Goal: Information Seeking & Learning: Learn about a topic

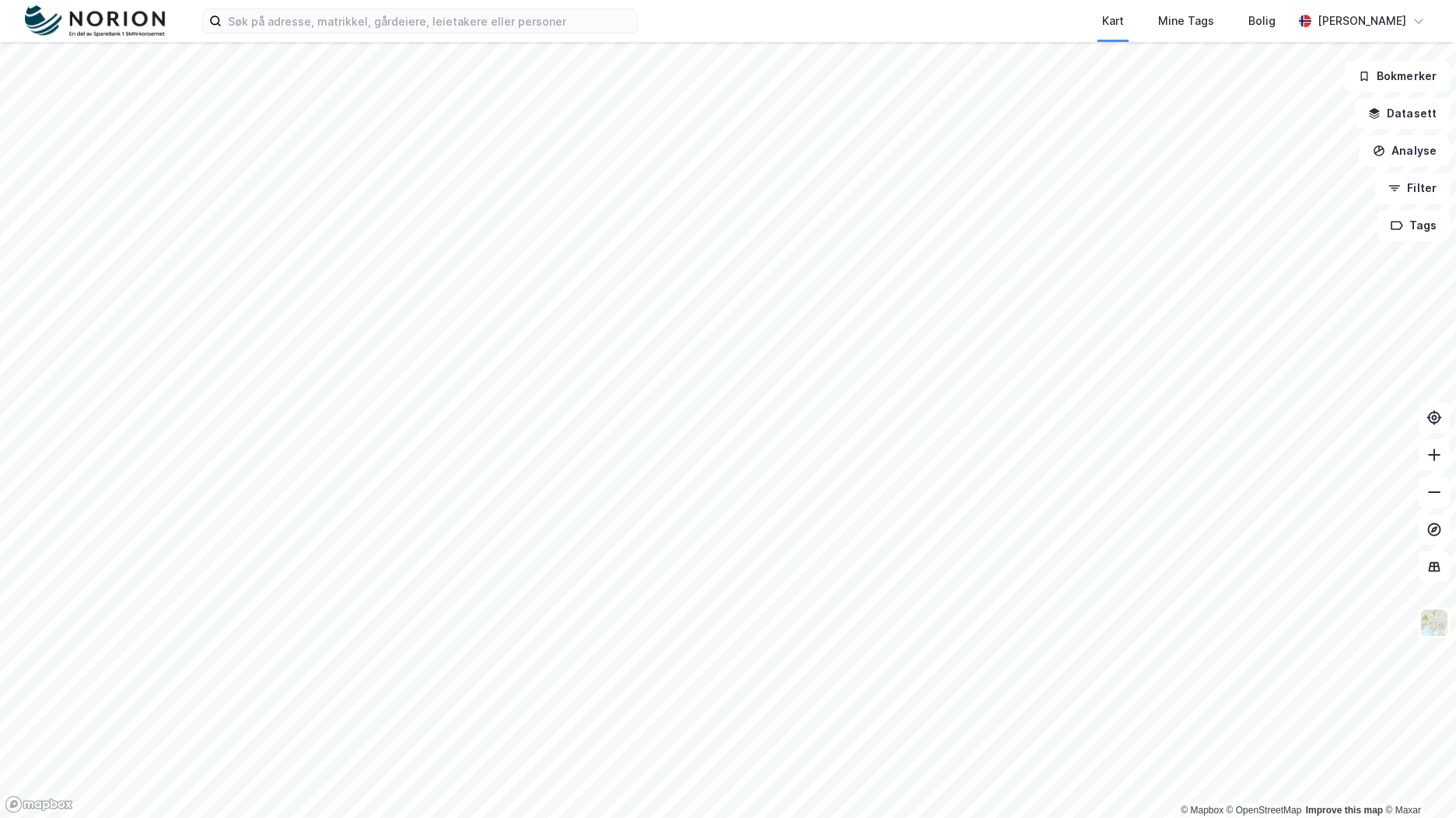
click at [467, 36] on div "Kart Mine Tags Bolig [PERSON_NAME]" at bounding box center [728, 21] width 1456 height 42
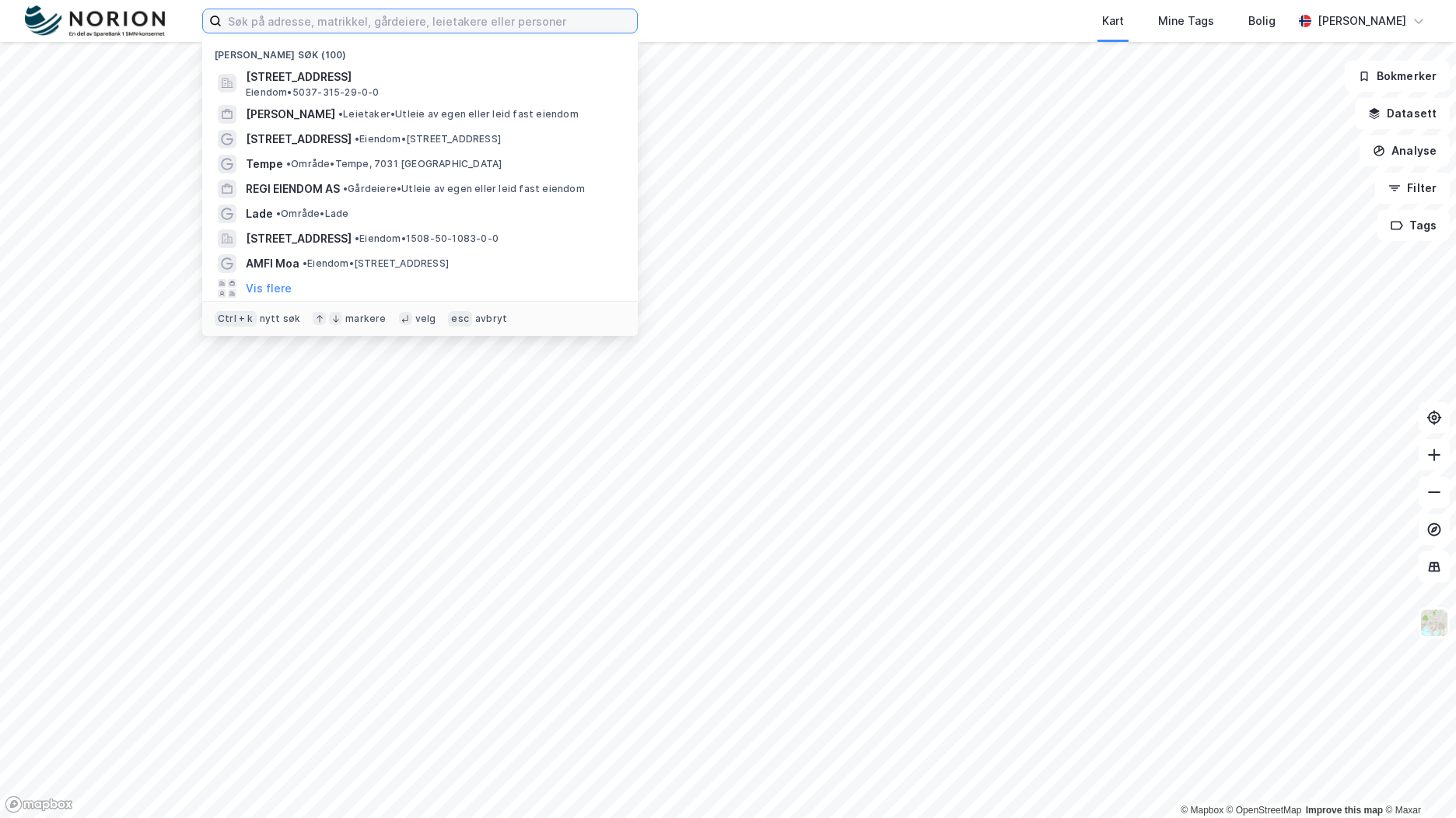
click at [443, 25] on input at bounding box center [429, 21] width 416 height 23
click at [443, 25] on input "tu" at bounding box center [420, 21] width 396 height 23
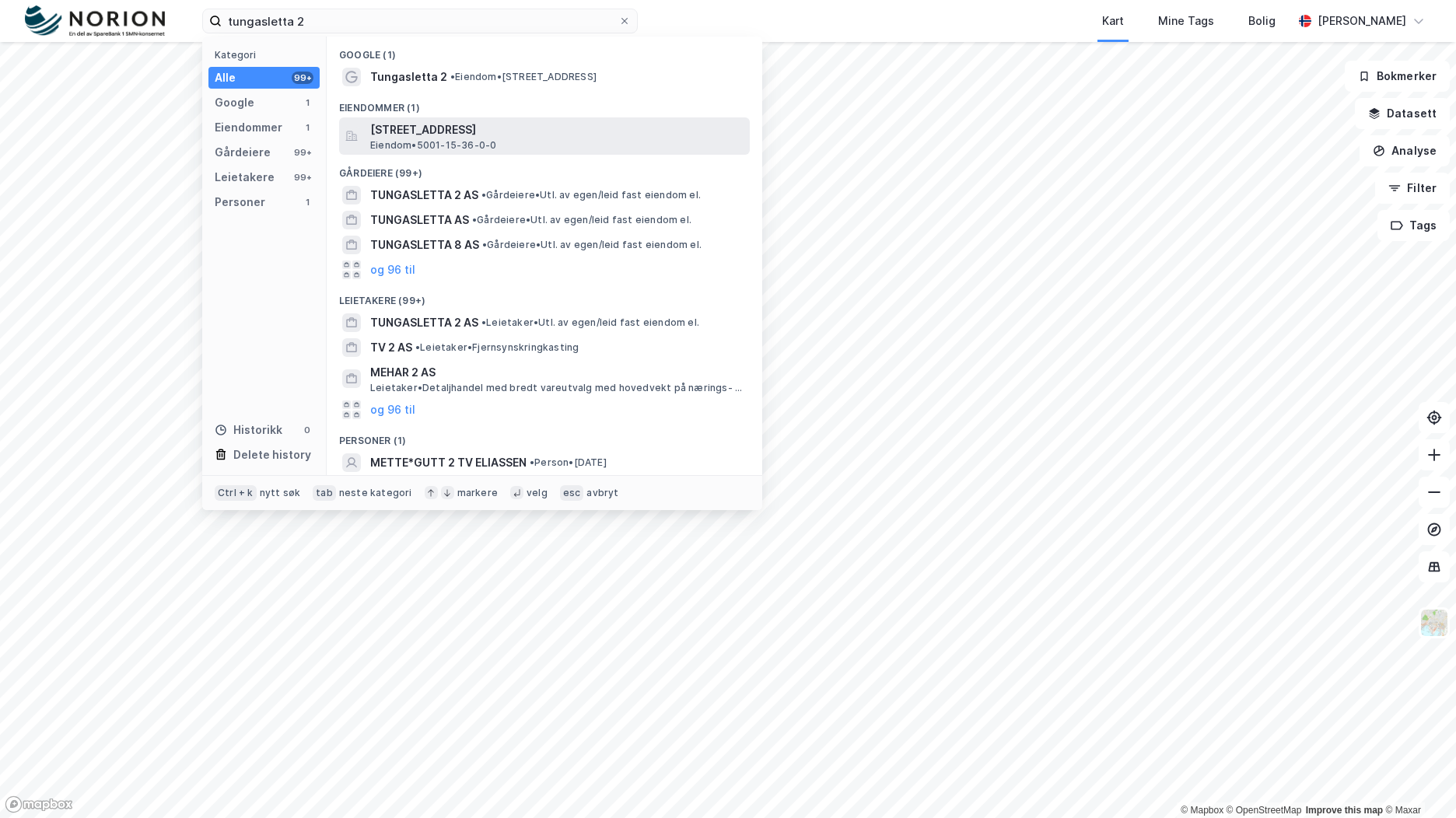
click at [477, 126] on span "Tungasletta 2, 7047, TRONDHEIM, TRONDHEIM" at bounding box center [556, 129] width 373 height 18
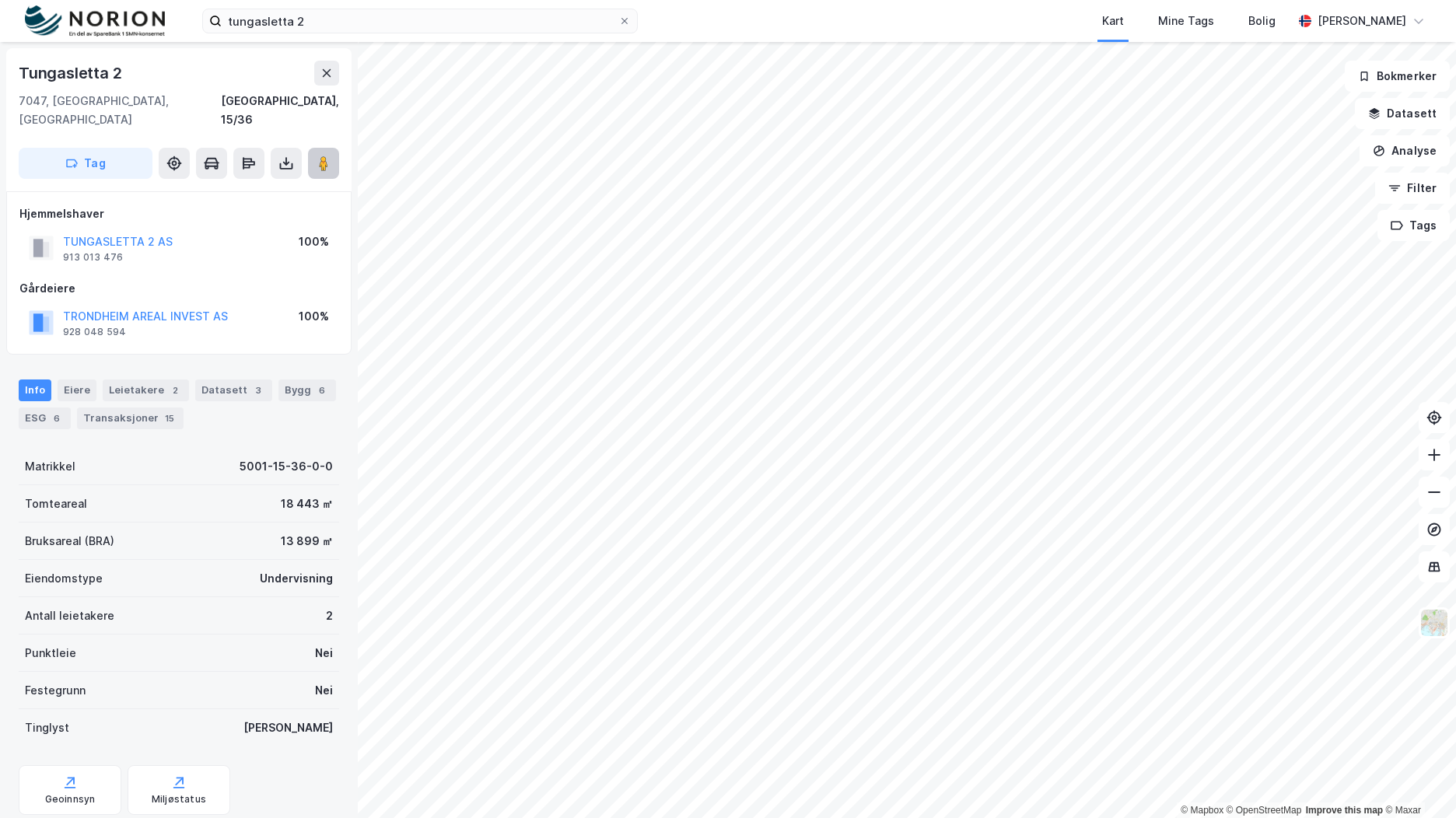
click at [320, 156] on image at bounding box center [324, 163] width 10 height 15
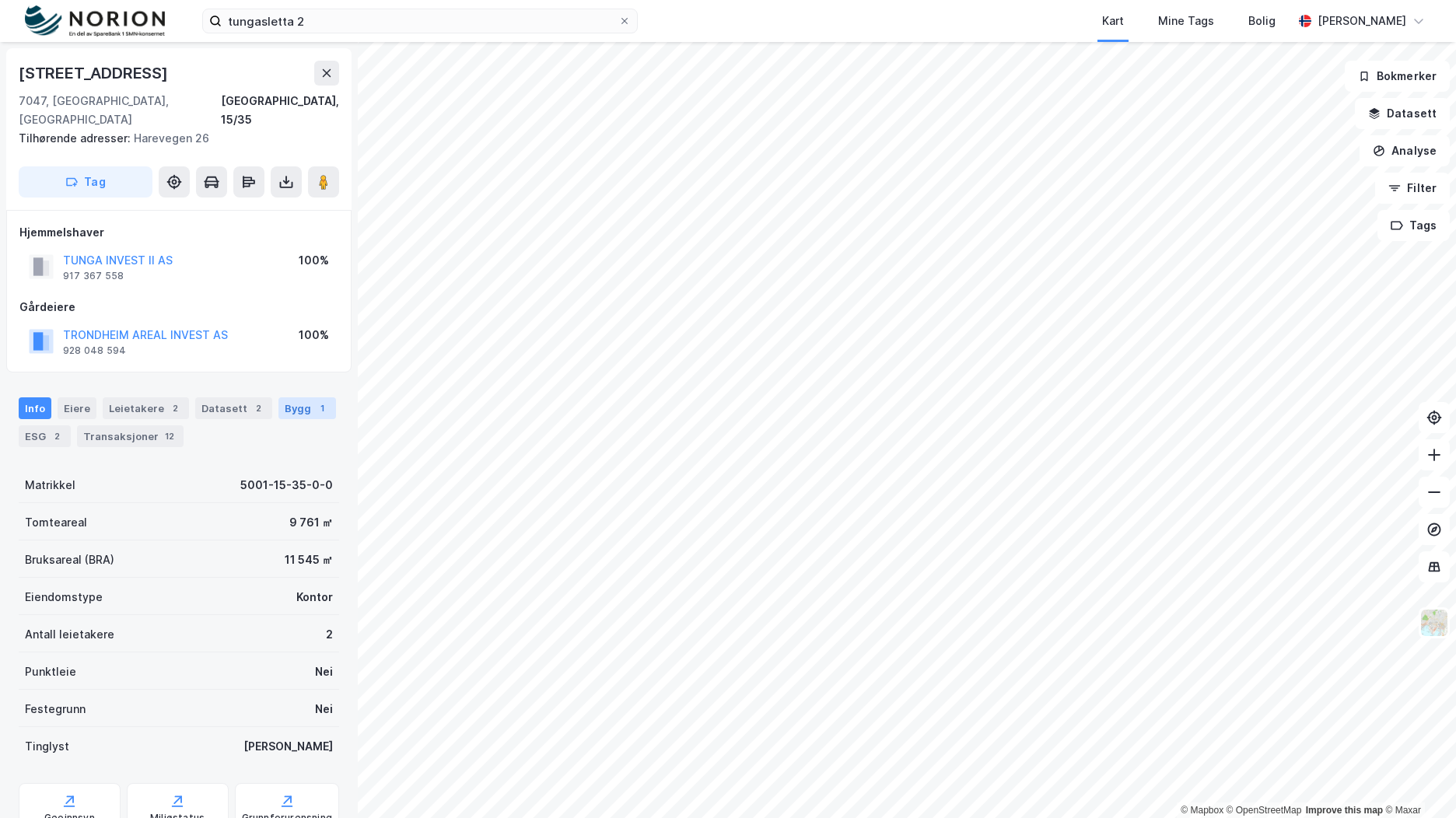
click at [280, 397] on div "Bygg 1" at bounding box center [307, 407] width 58 height 22
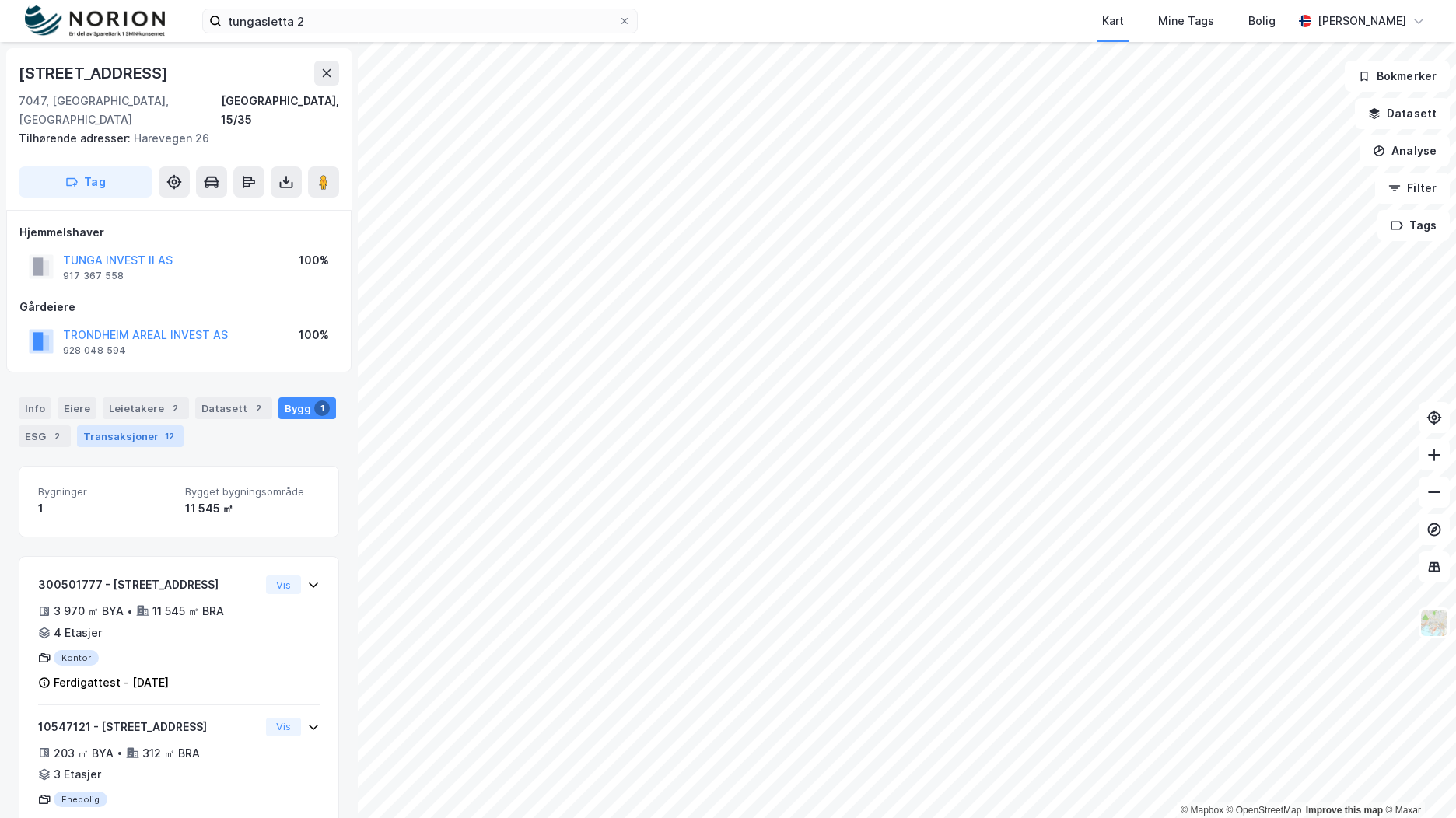
click at [131, 425] on div "Transaksjoner 12" at bounding box center [129, 435] width 106 height 22
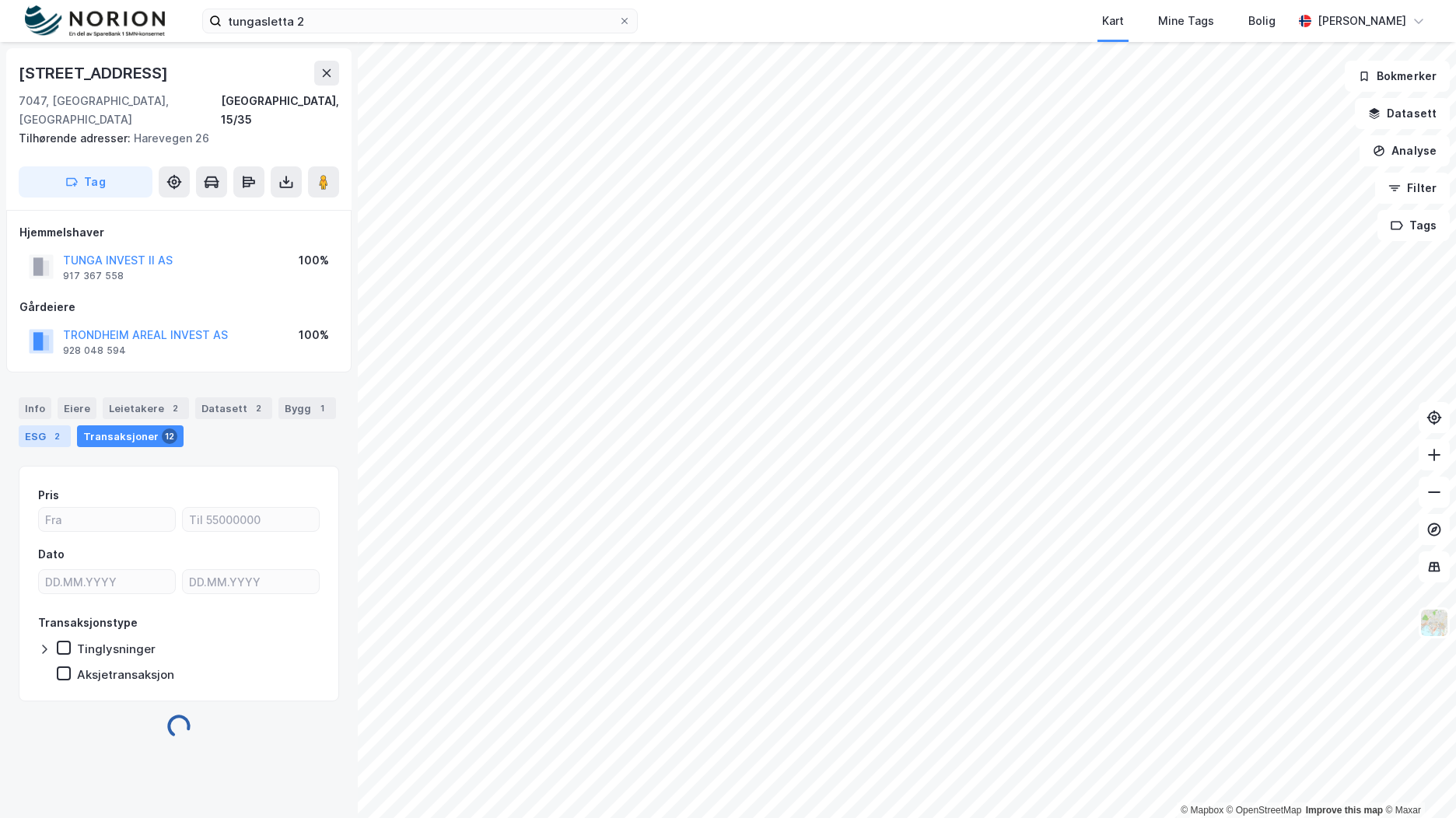
click at [46, 425] on div "ESG 2" at bounding box center [44, 435] width 52 height 22
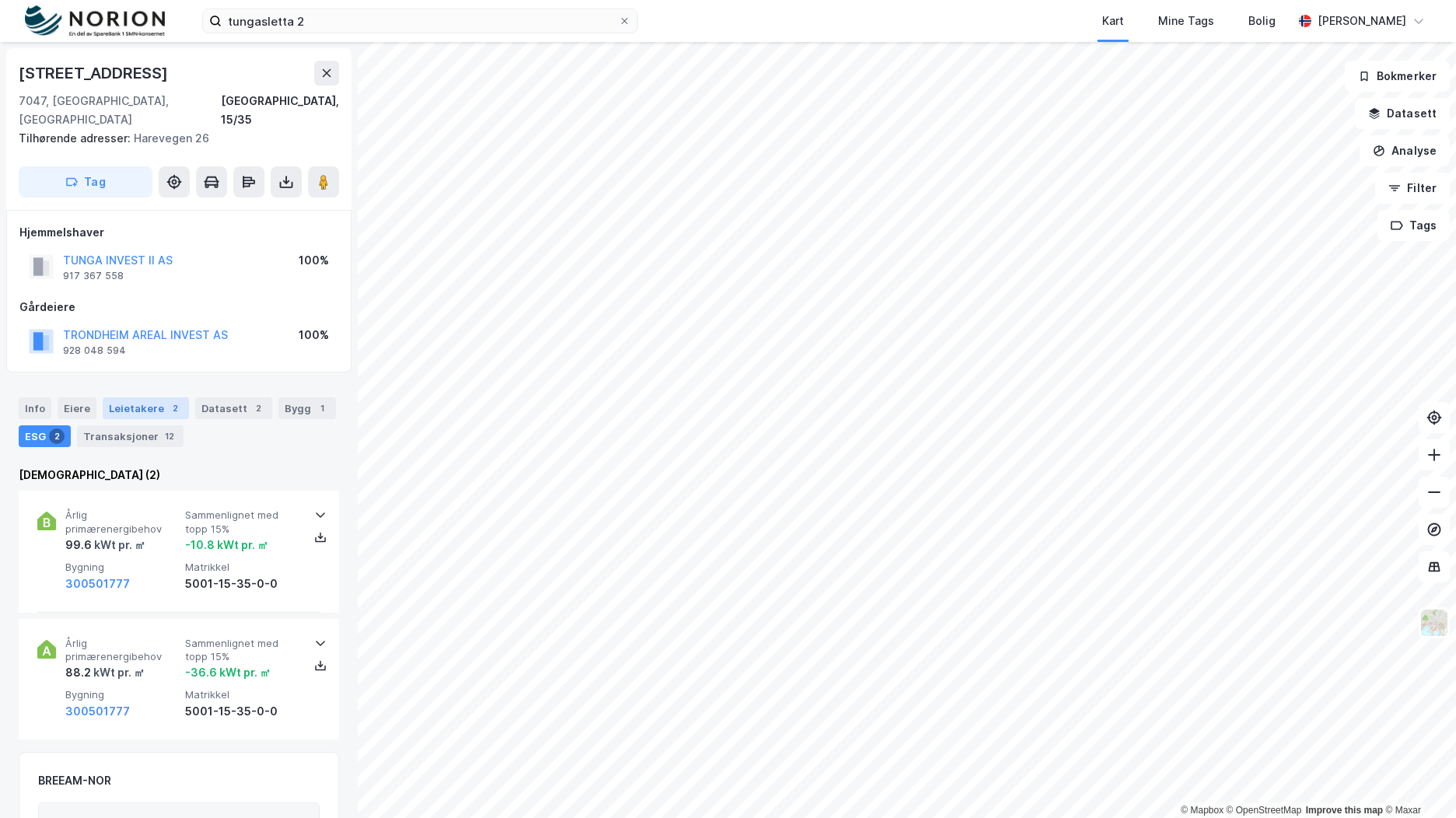
drag, startPoint x: 213, startPoint y: 391, endPoint x: 136, endPoint y: 391, distance: 77.0
click at [210, 397] on div "Datasett 2" at bounding box center [233, 407] width 77 height 22
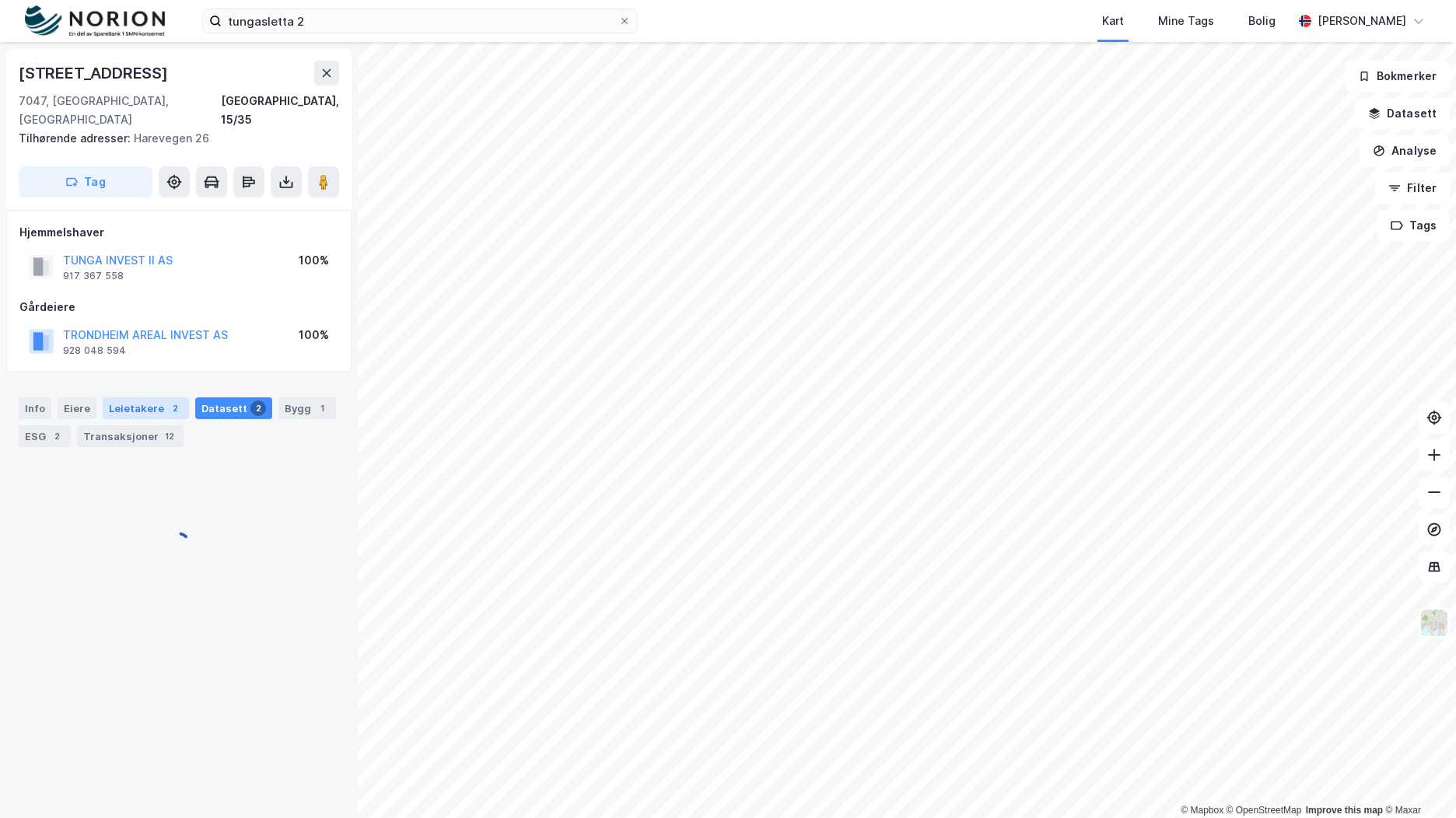
click at [136, 397] on div "Leietakere 2" at bounding box center [145, 407] width 86 height 22
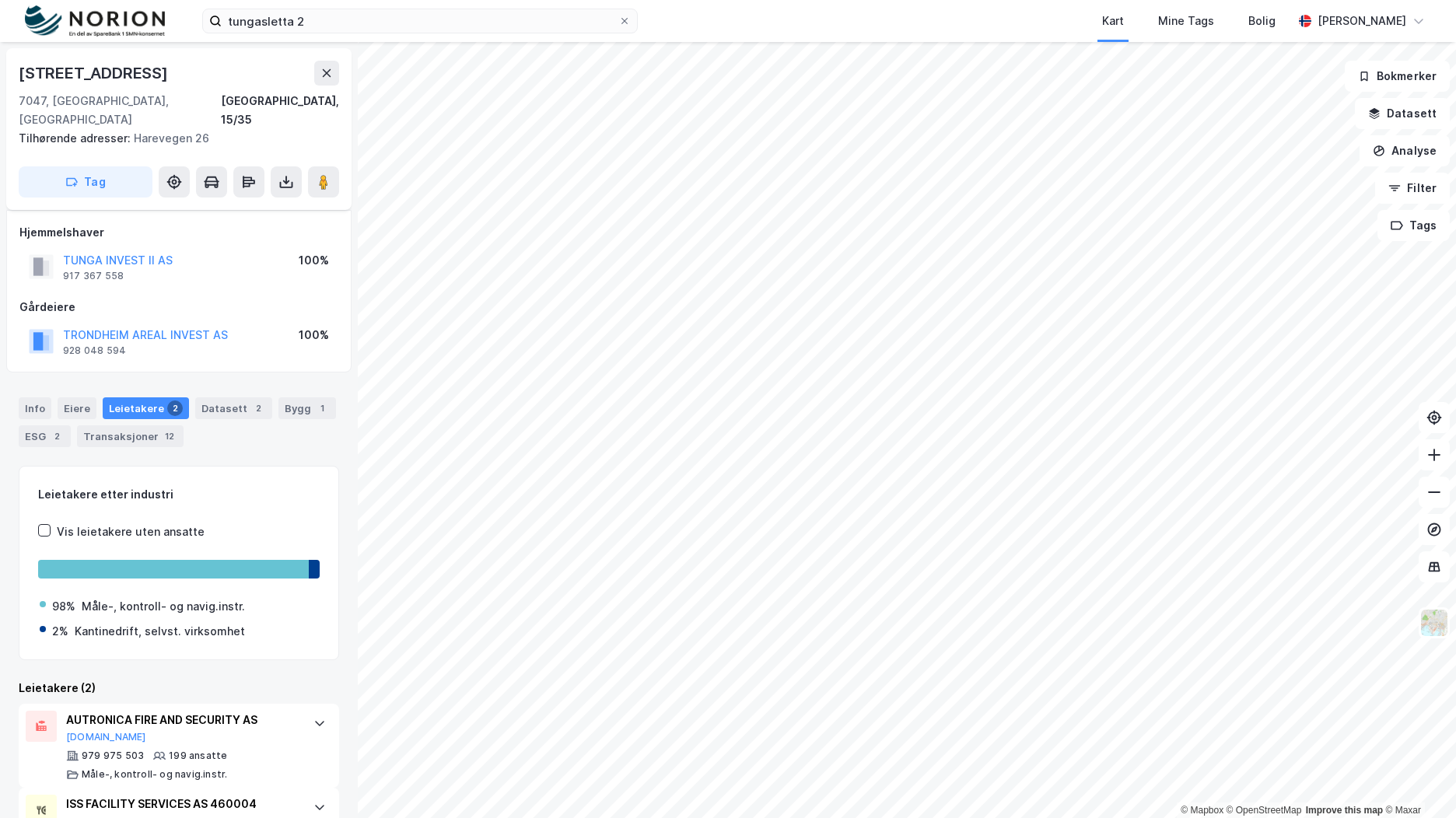
scroll to position [73, 0]
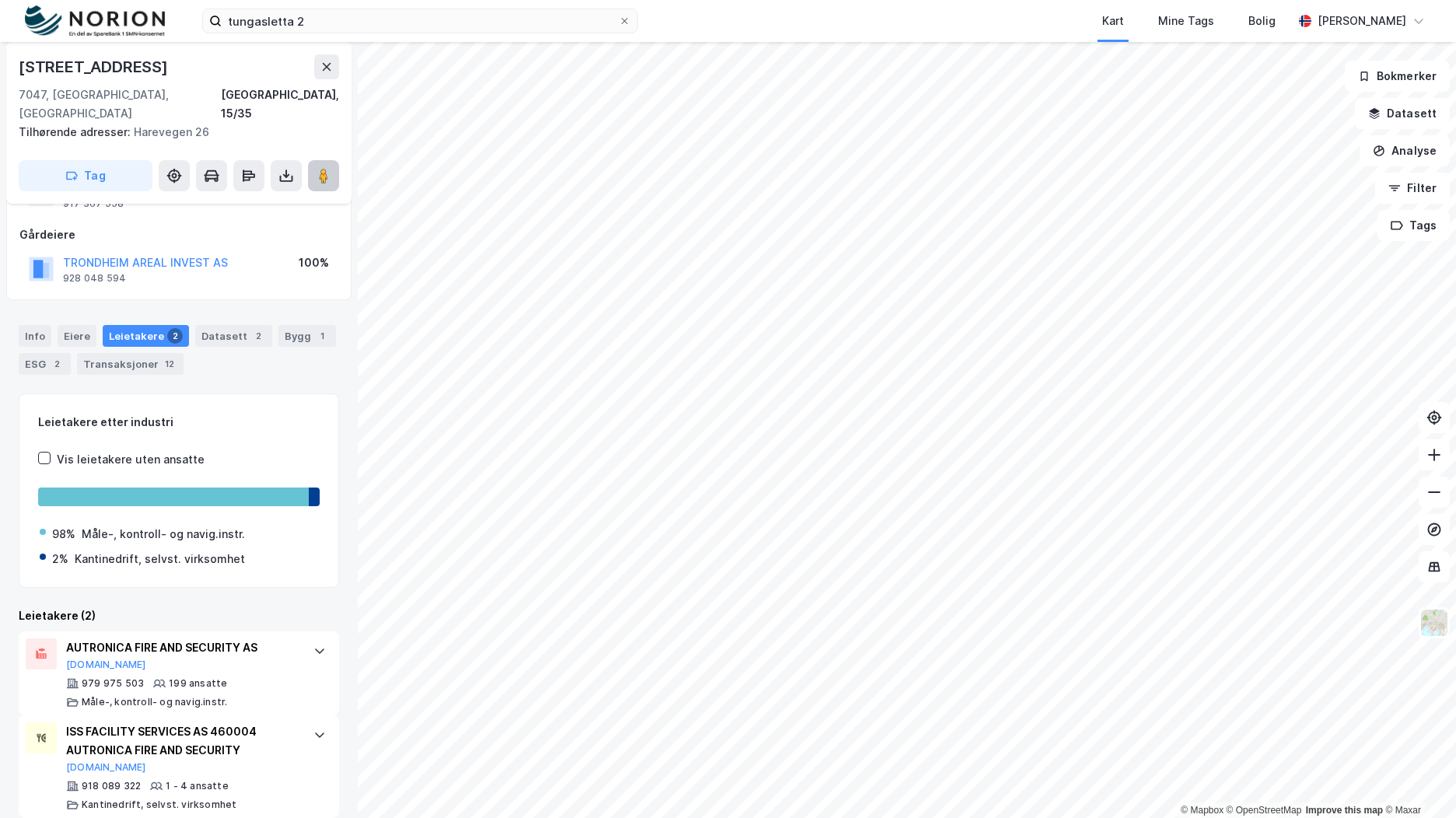
click at [322, 168] on image at bounding box center [324, 175] width 10 height 15
click at [378, 20] on input "tungasletta 2" at bounding box center [420, 21] width 396 height 23
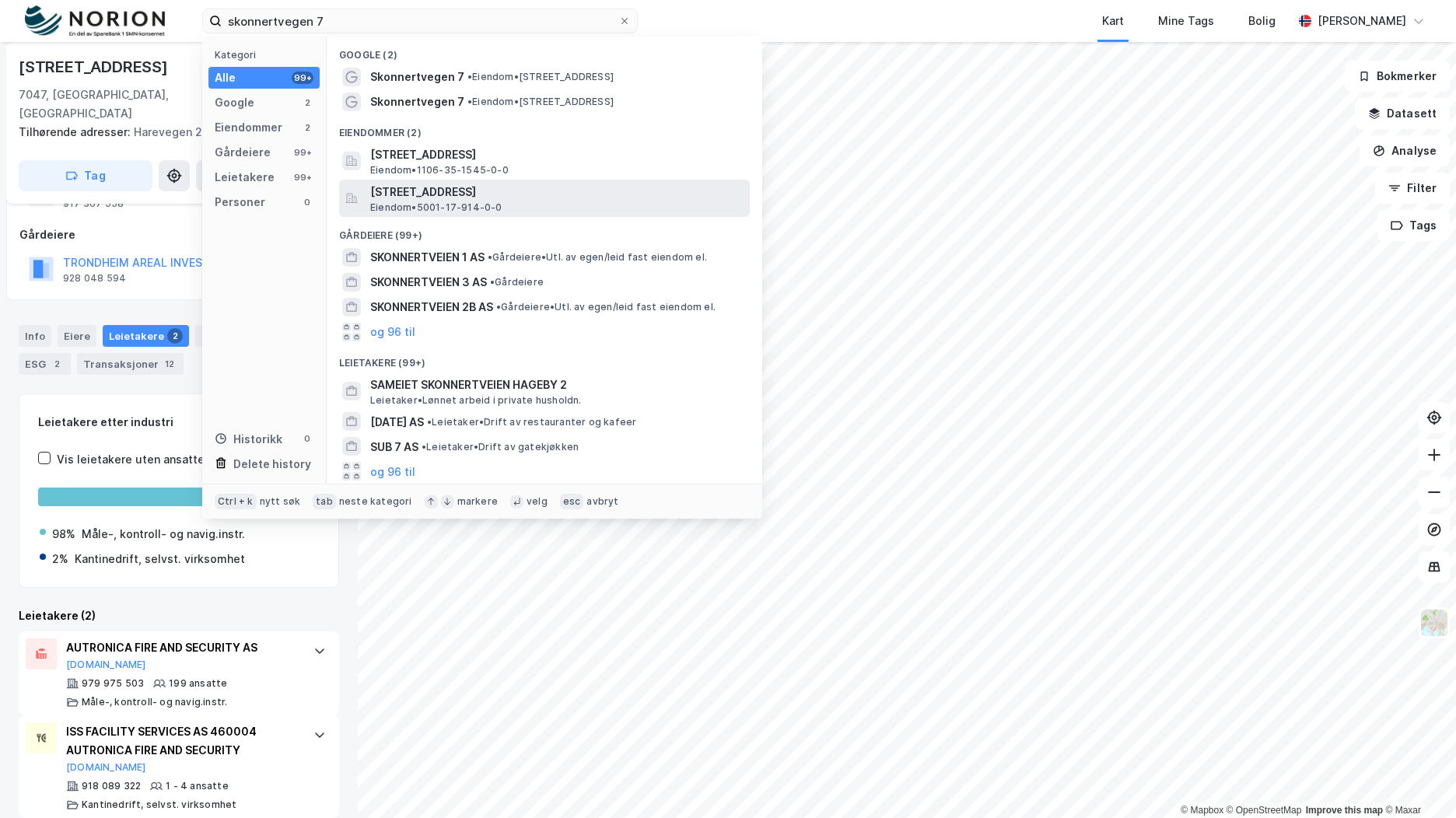
click at [509, 197] on span "Skonnertvegen 7, 7053, RANHEIM, TRONDHEIM" at bounding box center [556, 192] width 373 height 18
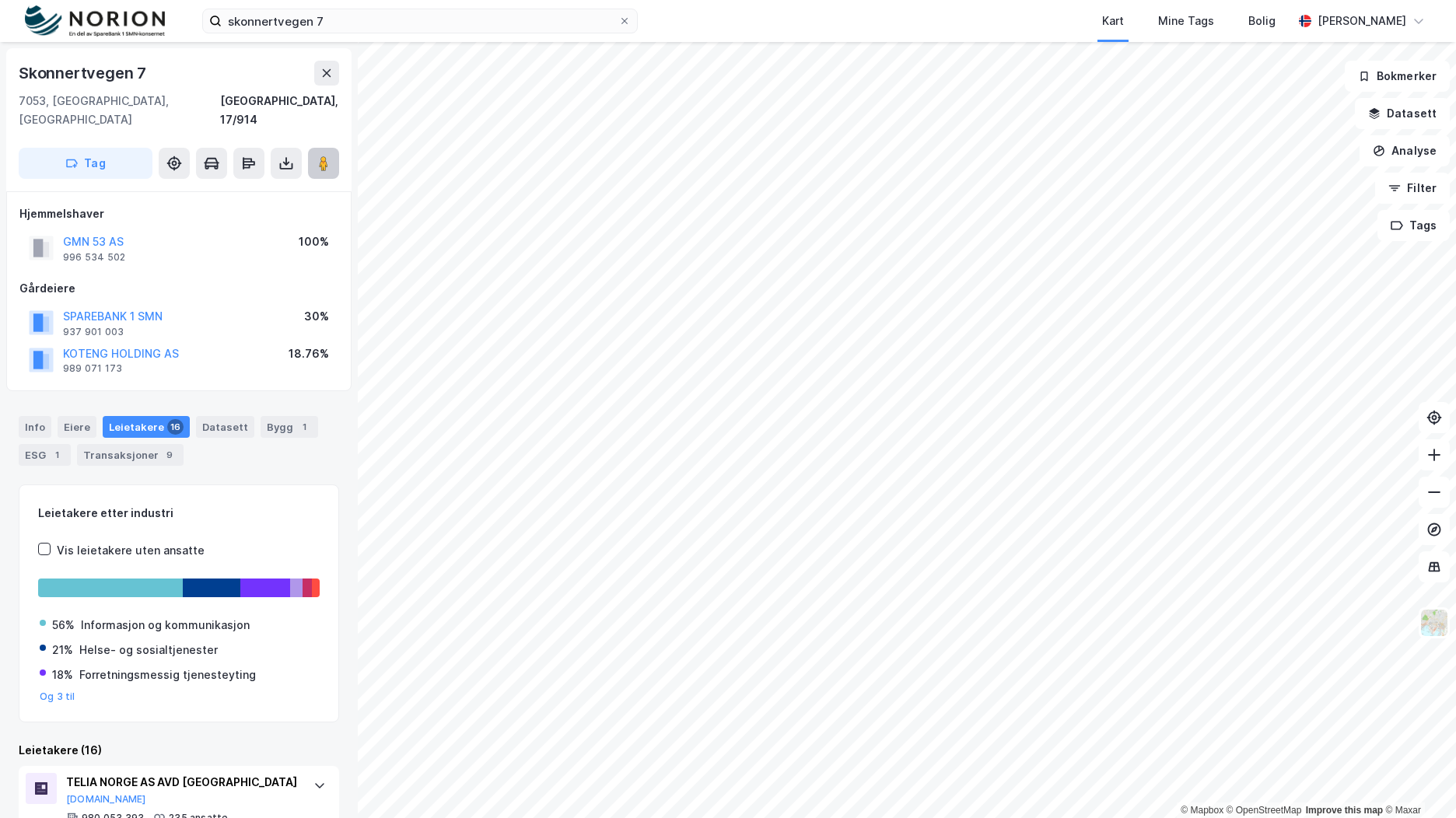
click at [318, 156] on icon at bounding box center [323, 163] width 15 height 15
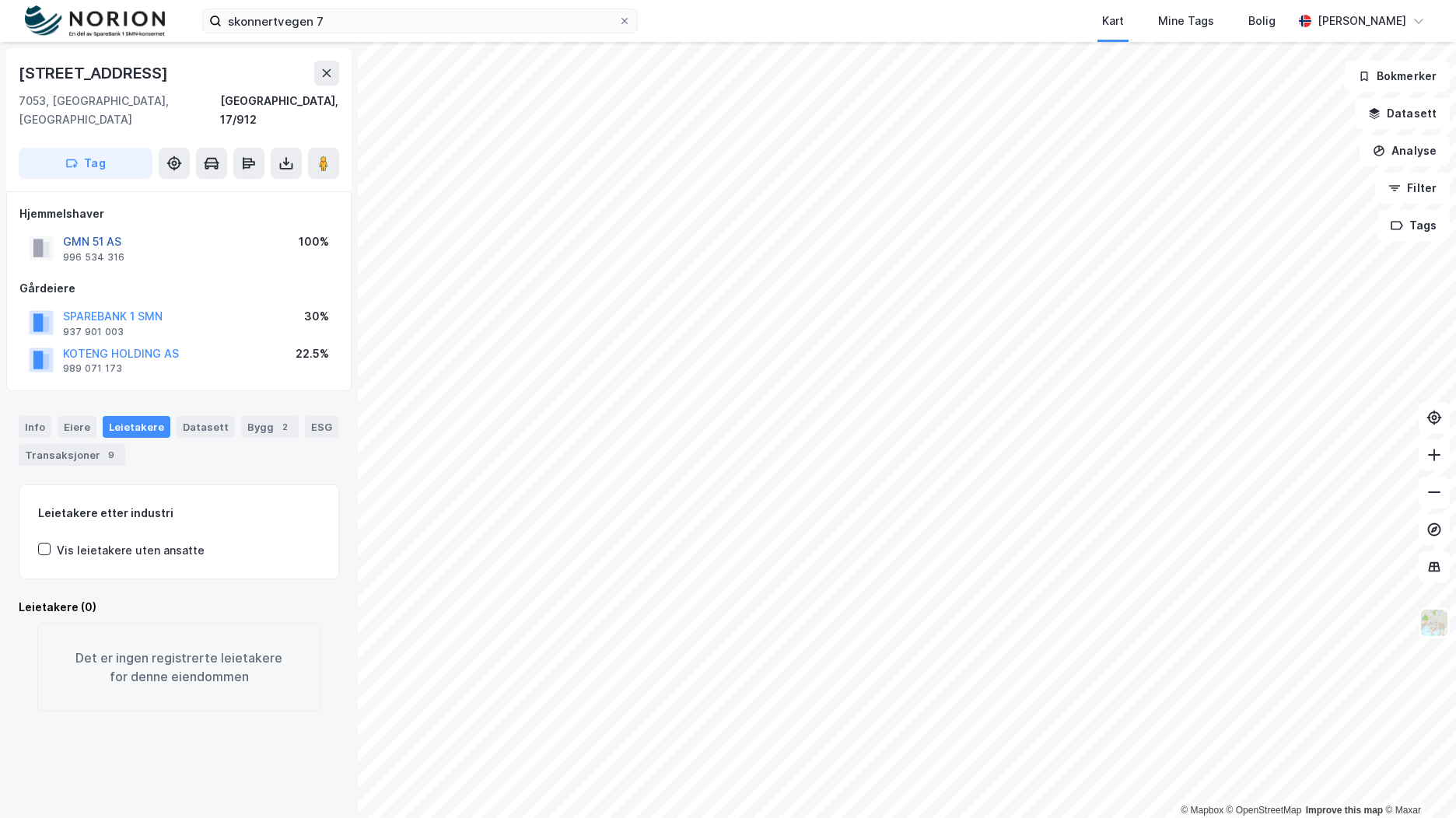
click at [0, 0] on button "GMN 51 AS" at bounding box center [0, 0] width 0 height 0
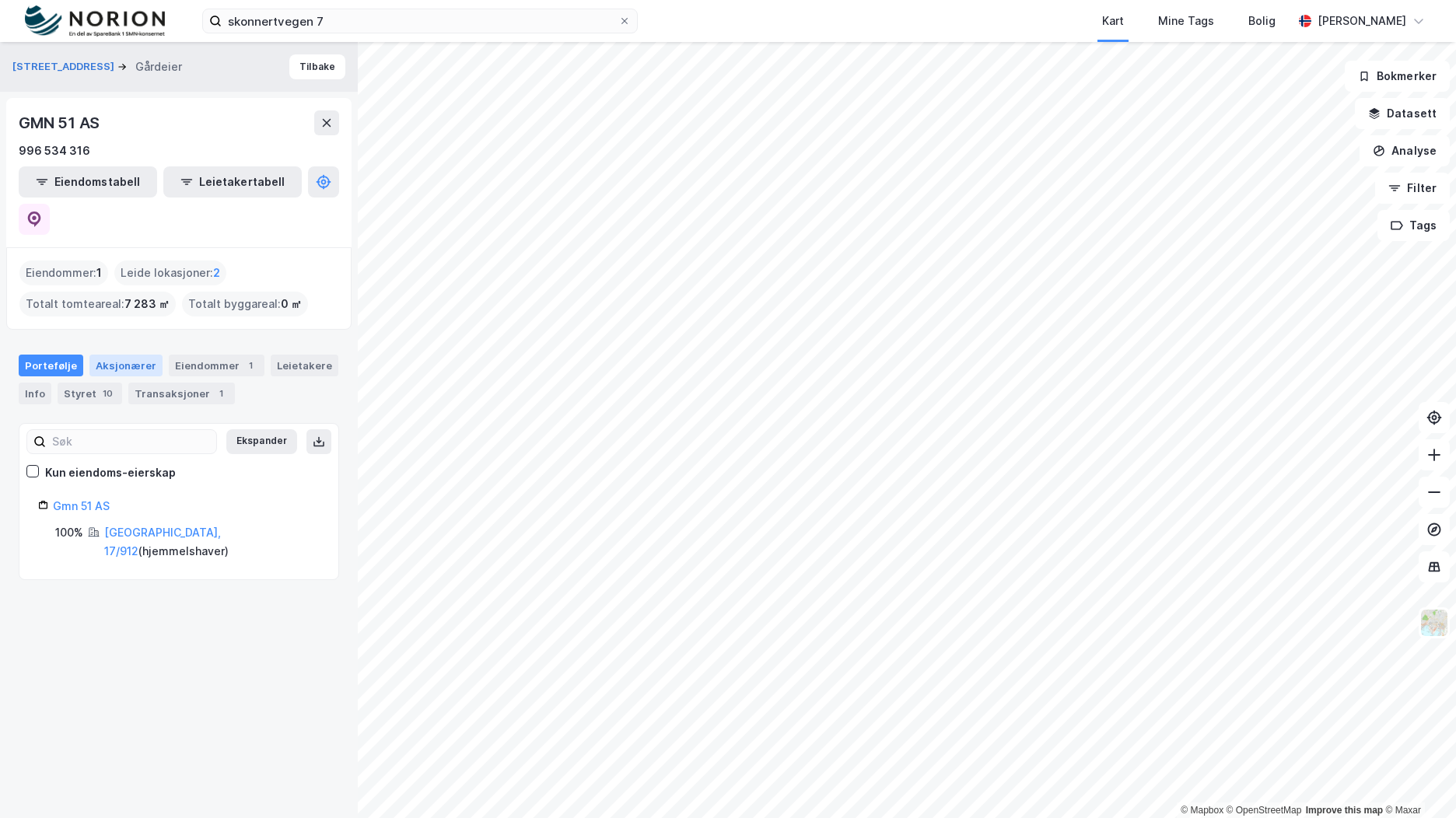
click at [117, 355] on div "Aksjonærer" at bounding box center [125, 365] width 73 height 22
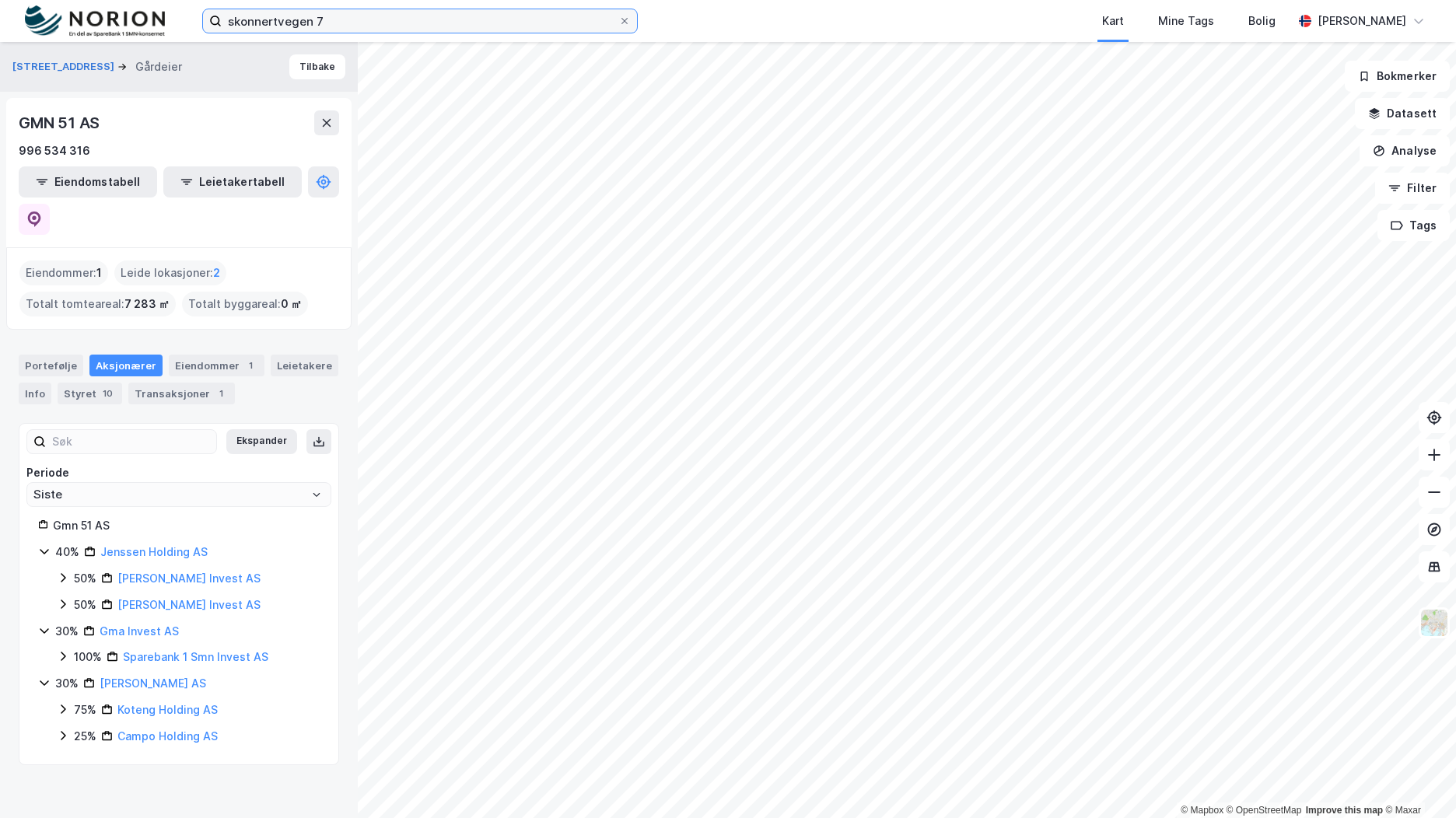
click at [439, 28] on input "skonnertvegen 7" at bounding box center [420, 21] width 396 height 23
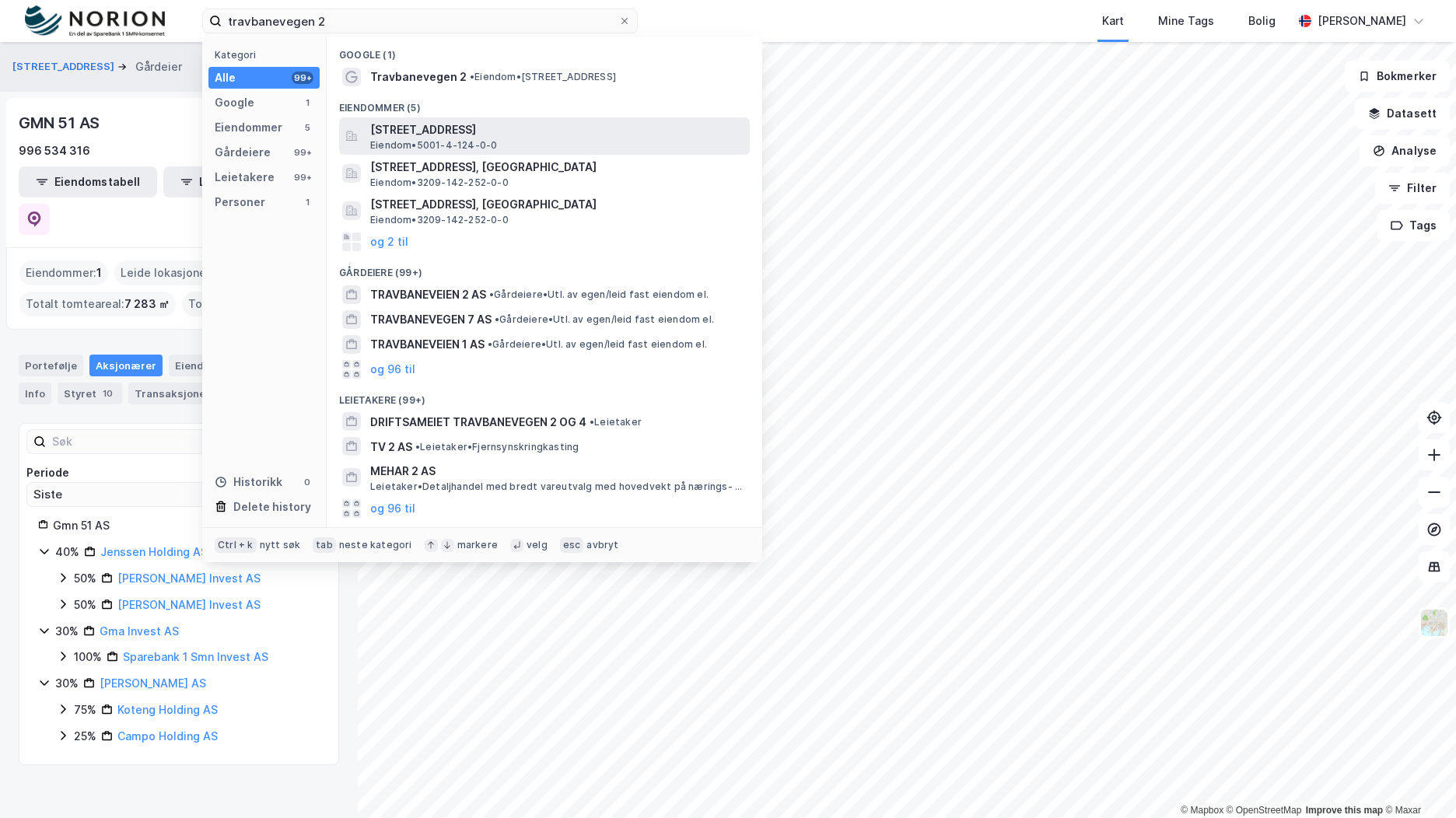
click at [595, 131] on span "Travbanevegen 2, 7061, TRONDHEIM, TRONDHEIM" at bounding box center [556, 129] width 373 height 18
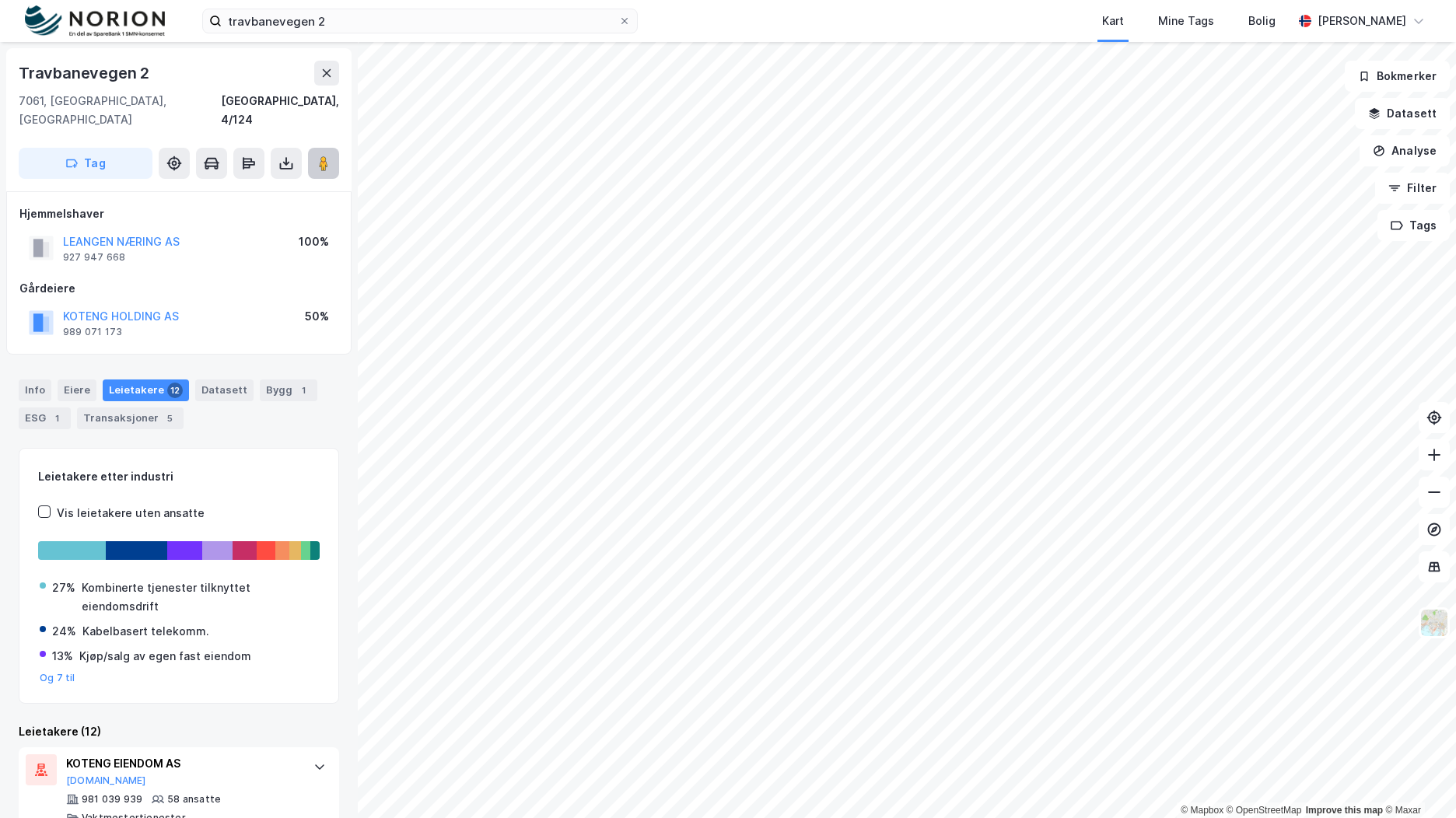
click at [320, 156] on image at bounding box center [324, 163] width 10 height 15
click at [356, 14] on input "travbanevegen 2" at bounding box center [420, 21] width 396 height 23
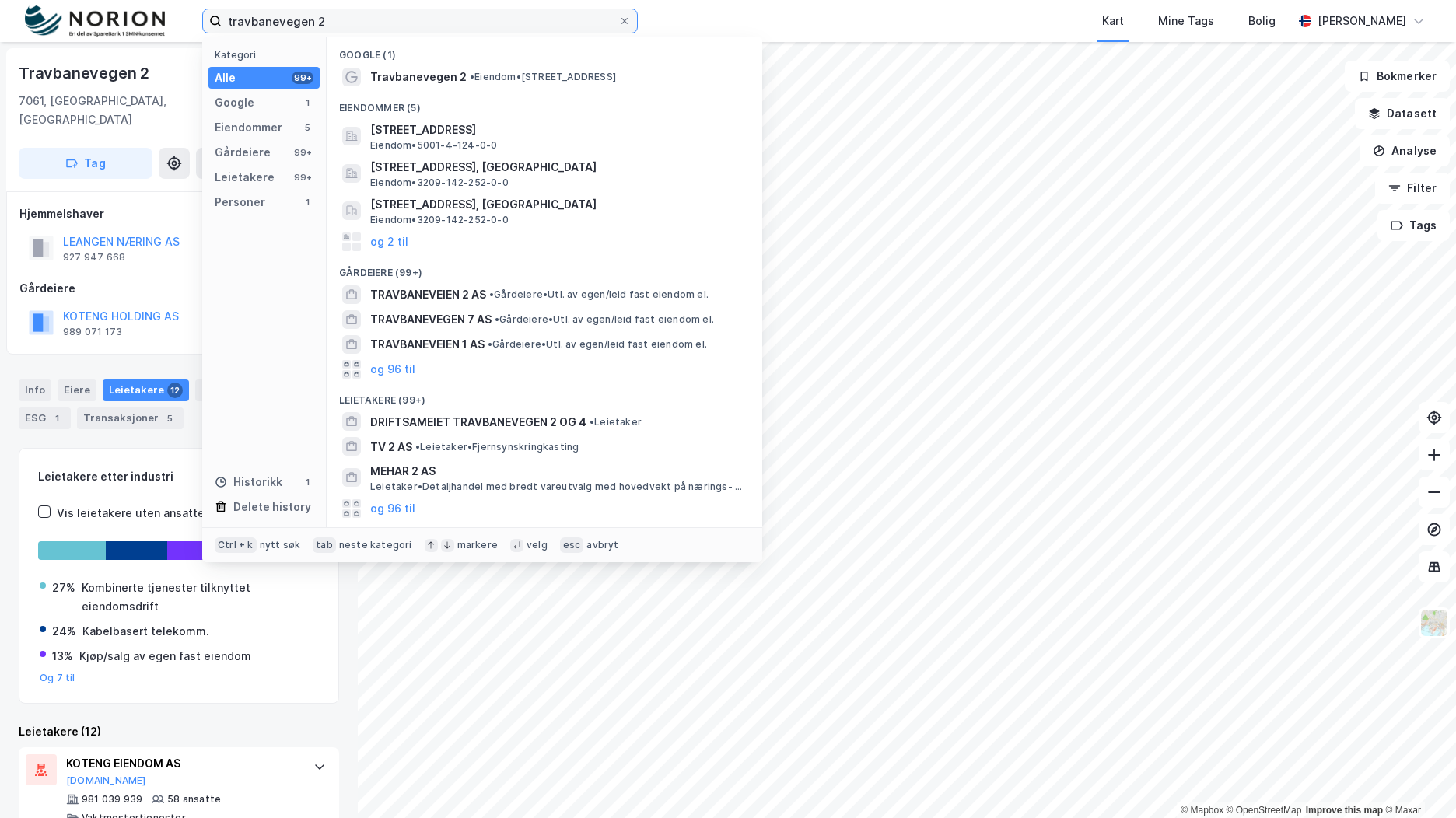
click at [356, 14] on input "travbanevegen 2" at bounding box center [420, 21] width 396 height 23
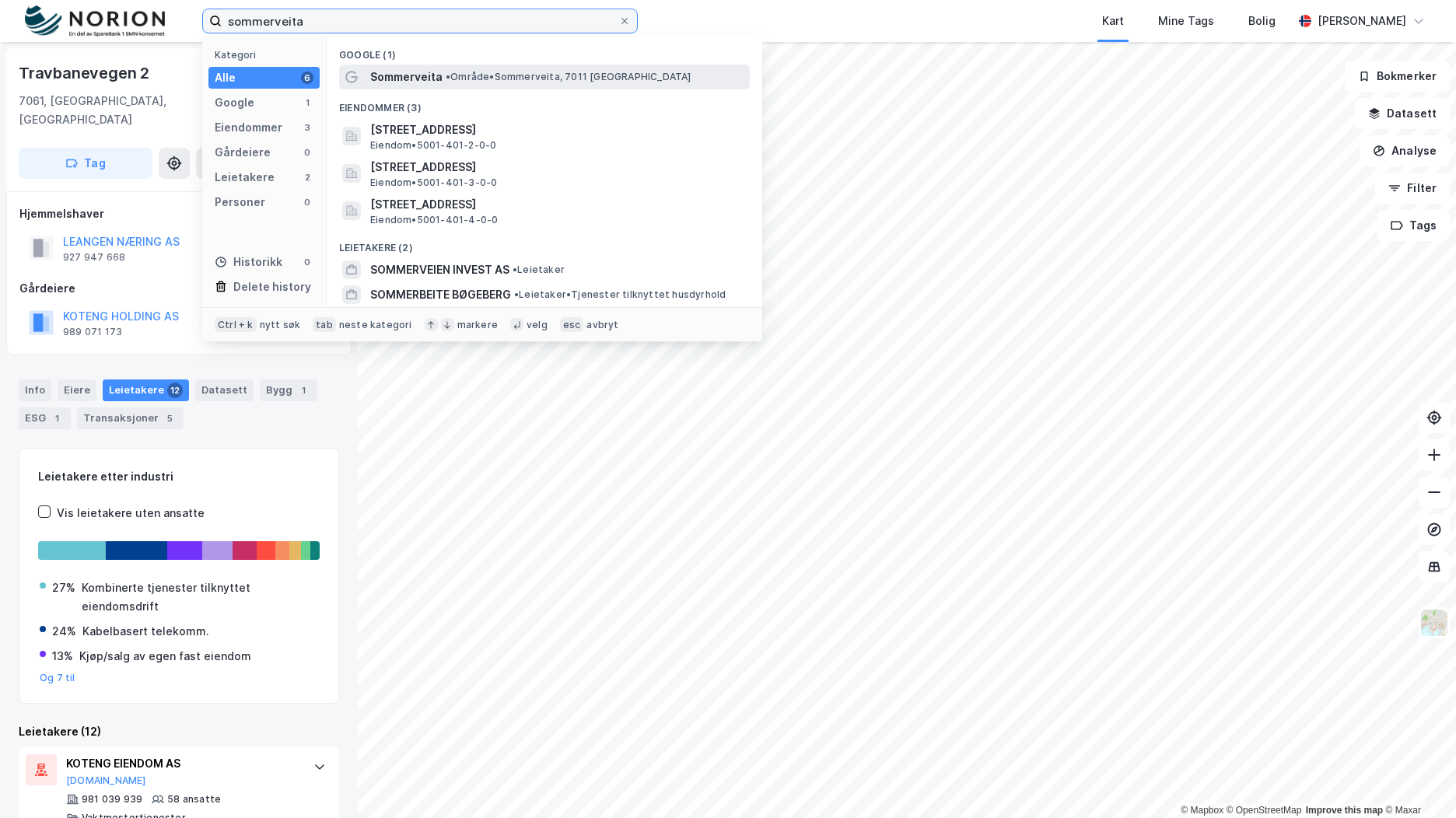
type input "sommerveita"
click at [543, 84] on div "Sommerveita • Område • Sommerveita, 7011 Trondheim" at bounding box center [558, 77] width 376 height 18
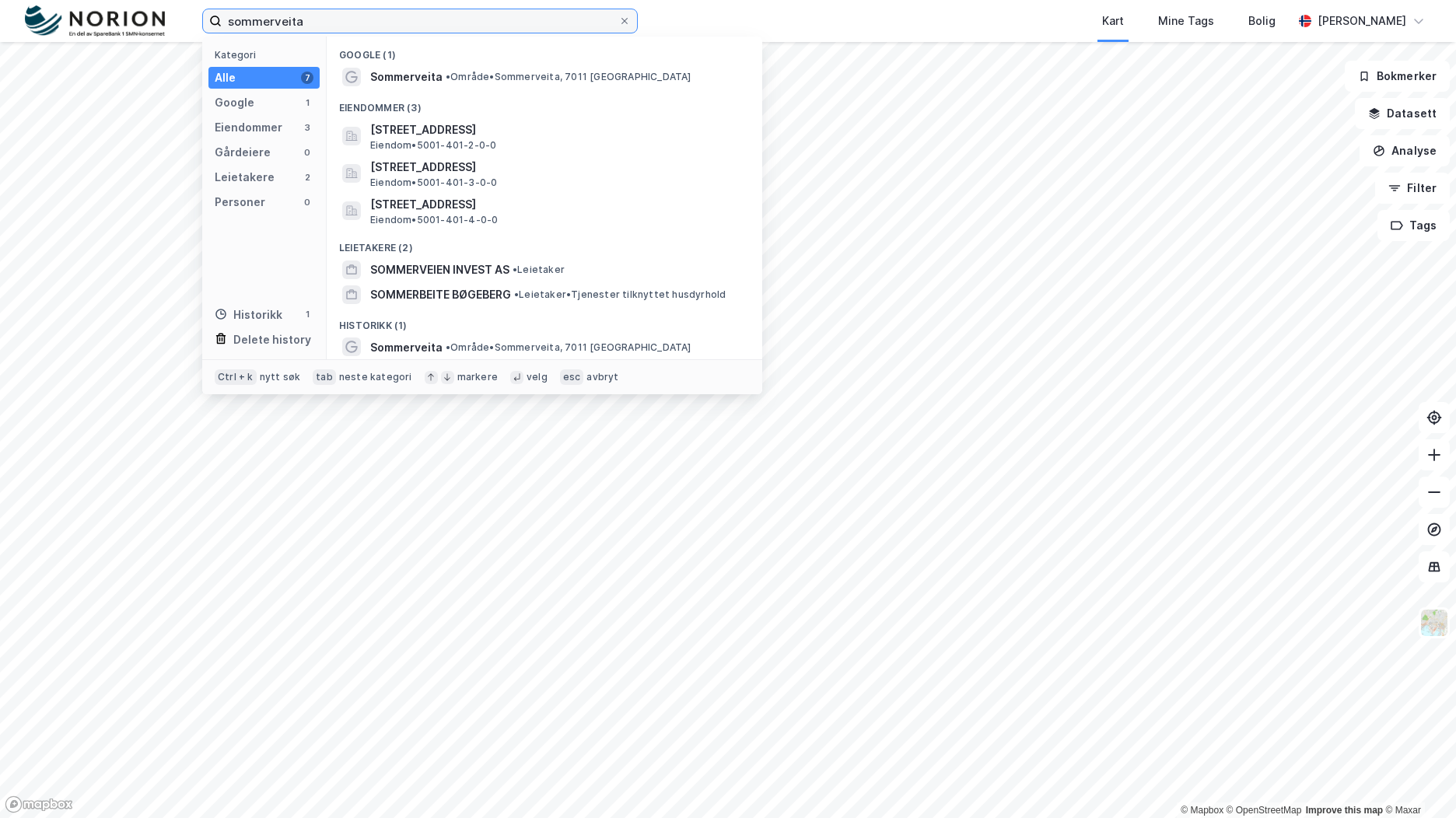
click at [358, 28] on input "sommerveita" at bounding box center [420, 21] width 396 height 23
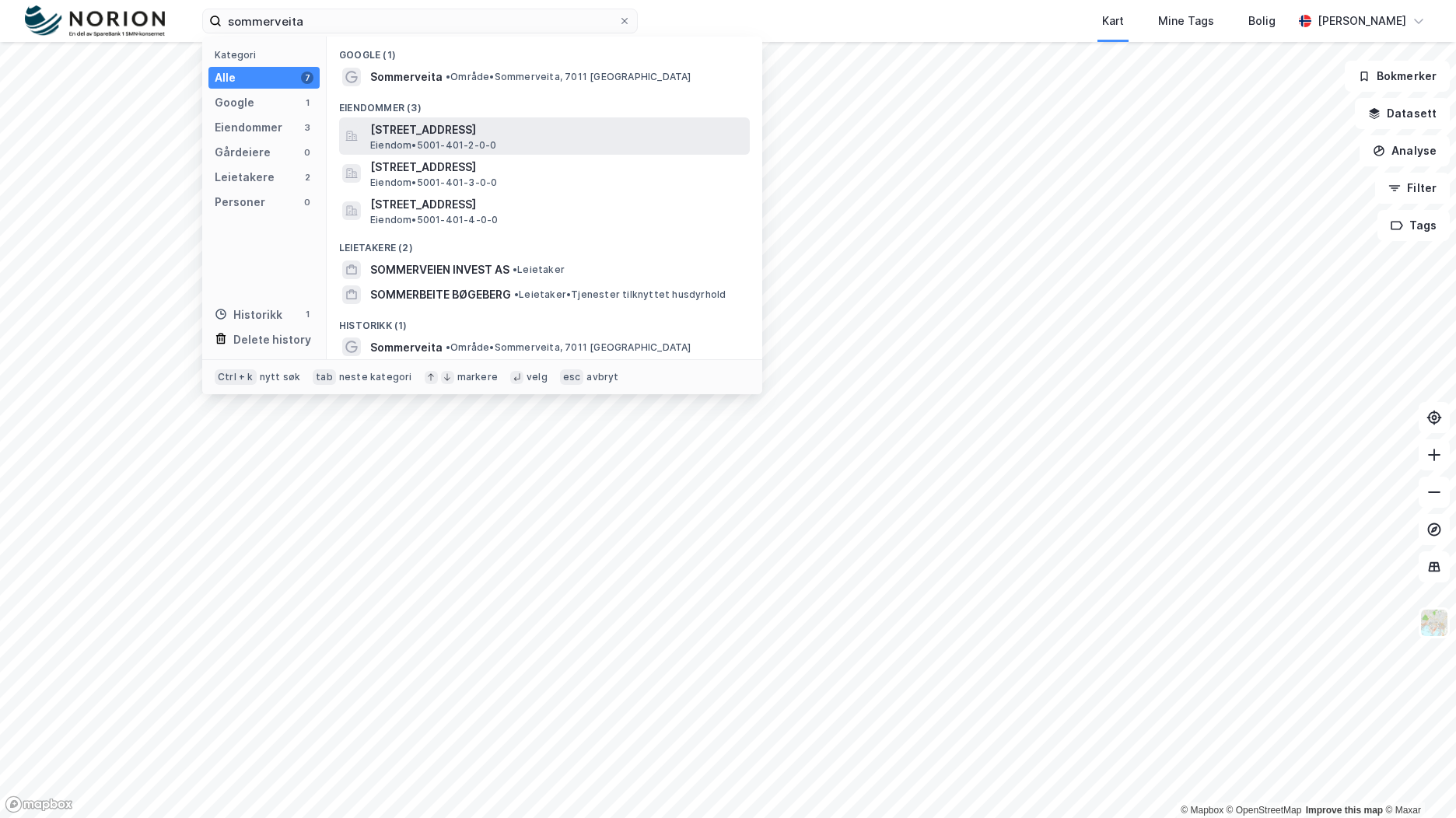
click at [538, 131] on span "Sommerveita 2, 7011, TRONDHEIM, TRONDHEIM" at bounding box center [556, 129] width 373 height 18
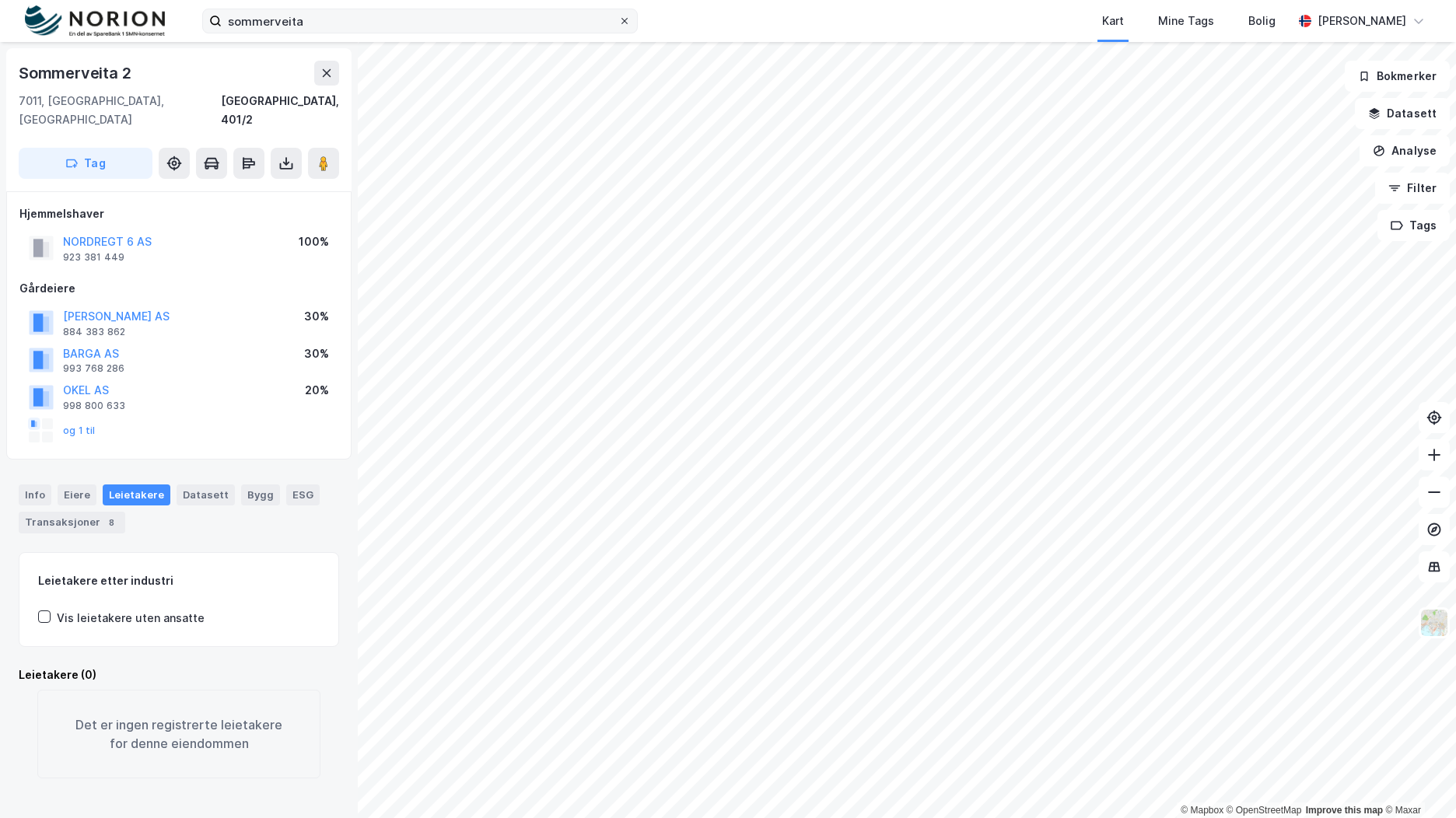
click at [629, 17] on span at bounding box center [625, 21] width 13 height 13
click at [619, 17] on input "sommerveita" at bounding box center [420, 21] width 396 height 23
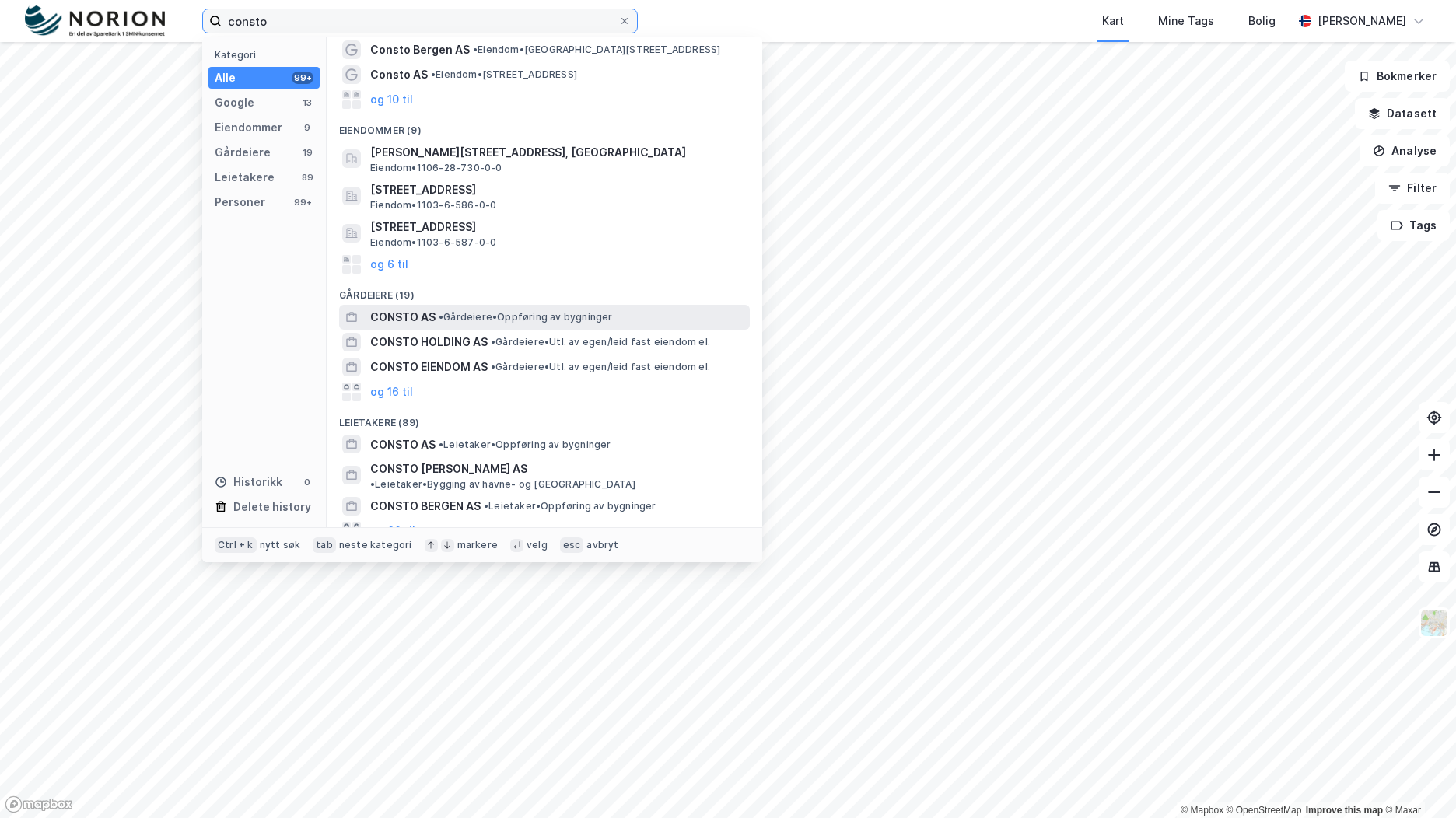
scroll to position [77, 0]
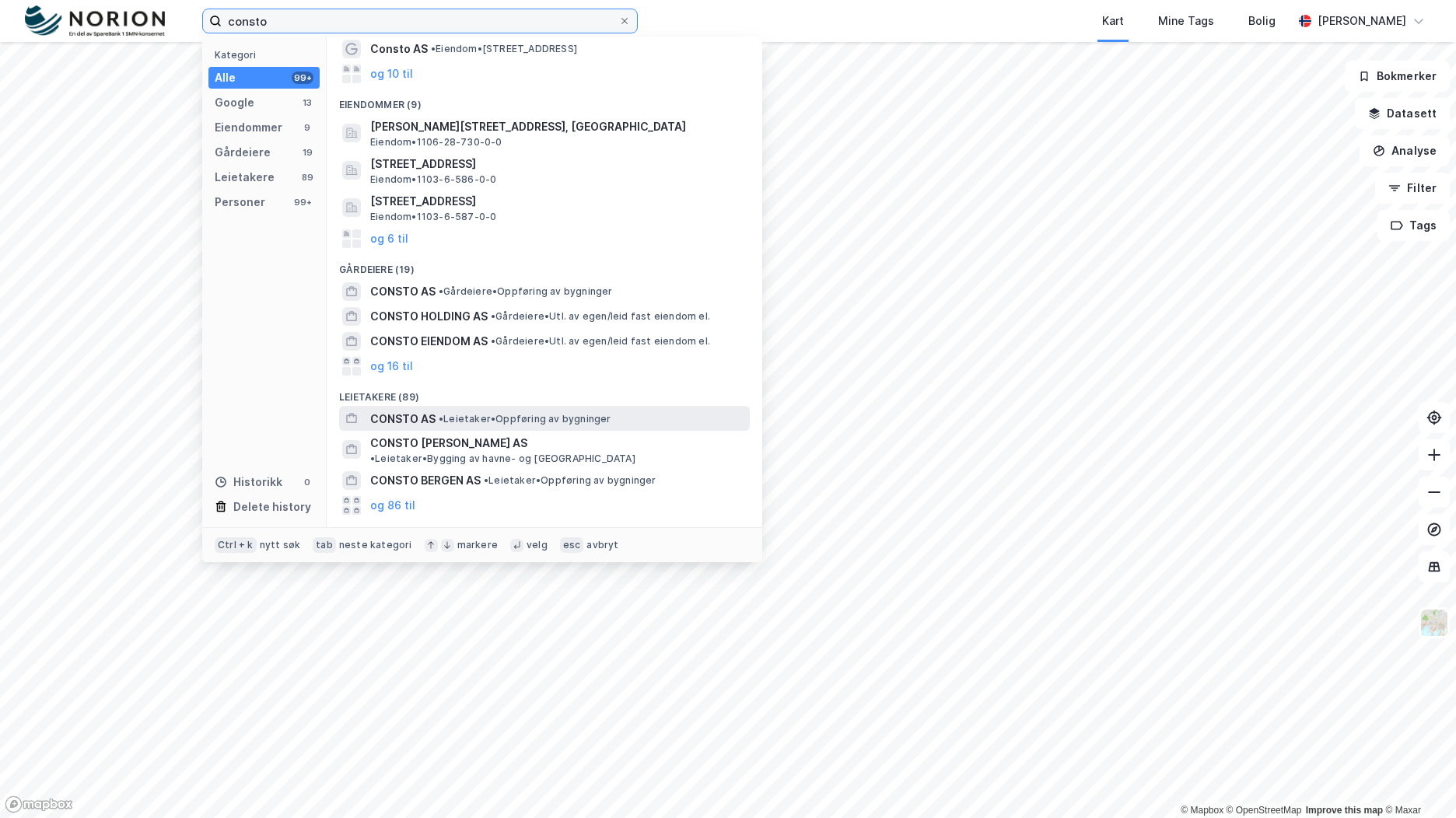
type input "consto"
click at [654, 424] on div "CONSTO AS • Leietaker • Oppføring av bygninger" at bounding box center [558, 419] width 376 height 18
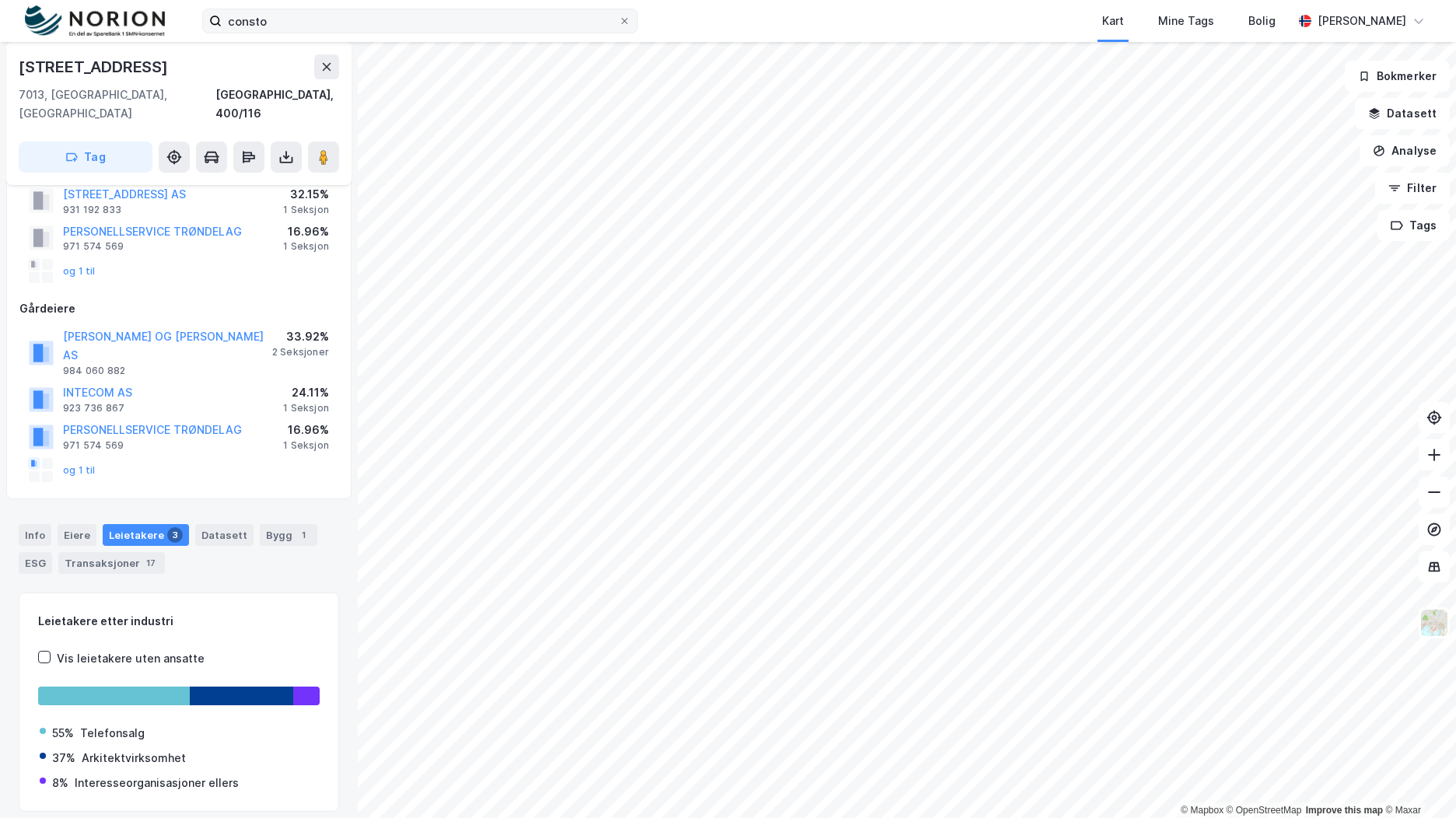
scroll to position [355, 0]
